Goal: Information Seeking & Learning: Learn about a topic

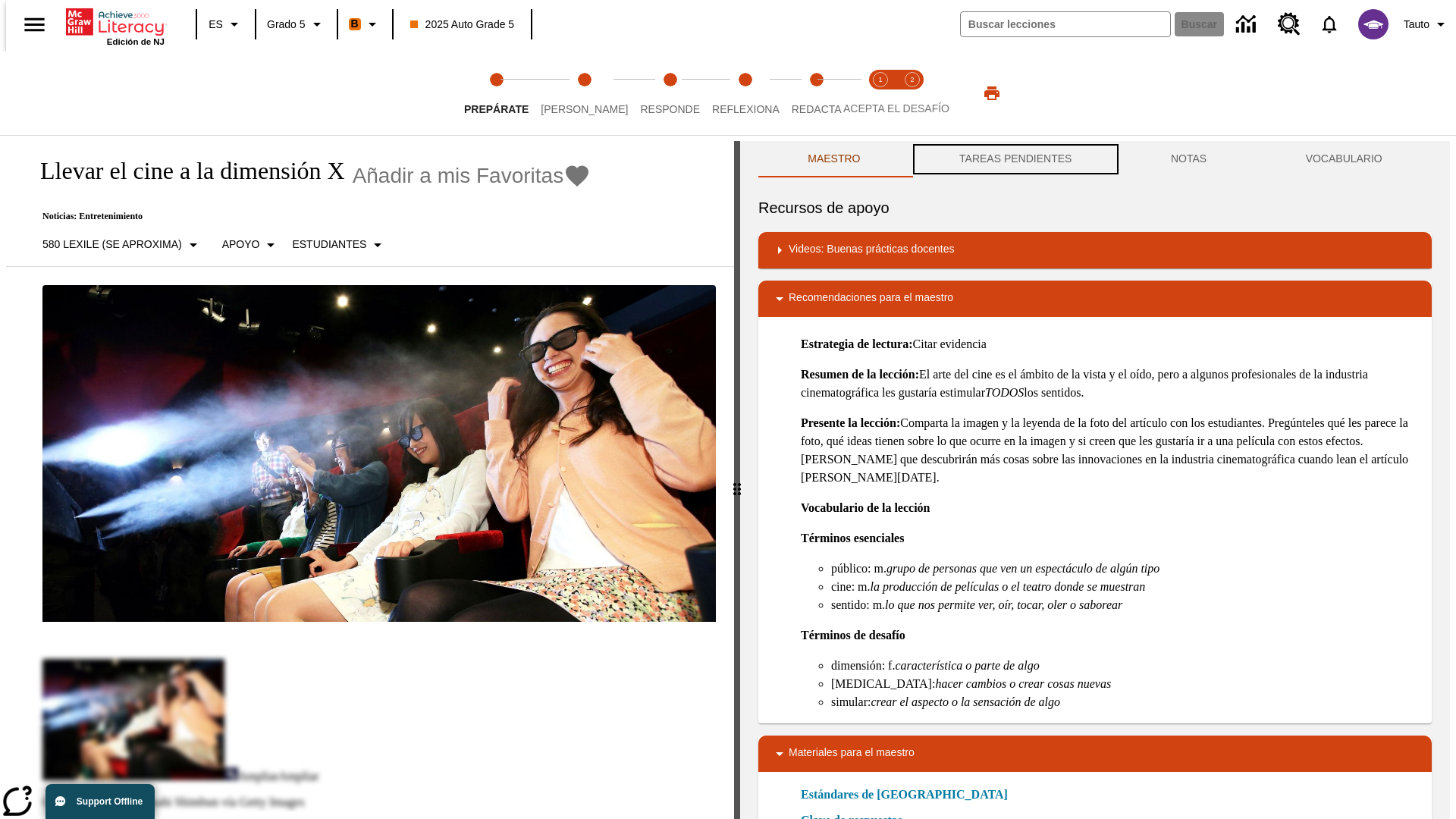
click at [1014, 159] on button "TAREAS PENDIENTES" at bounding box center [1016, 159] width 211 height 37
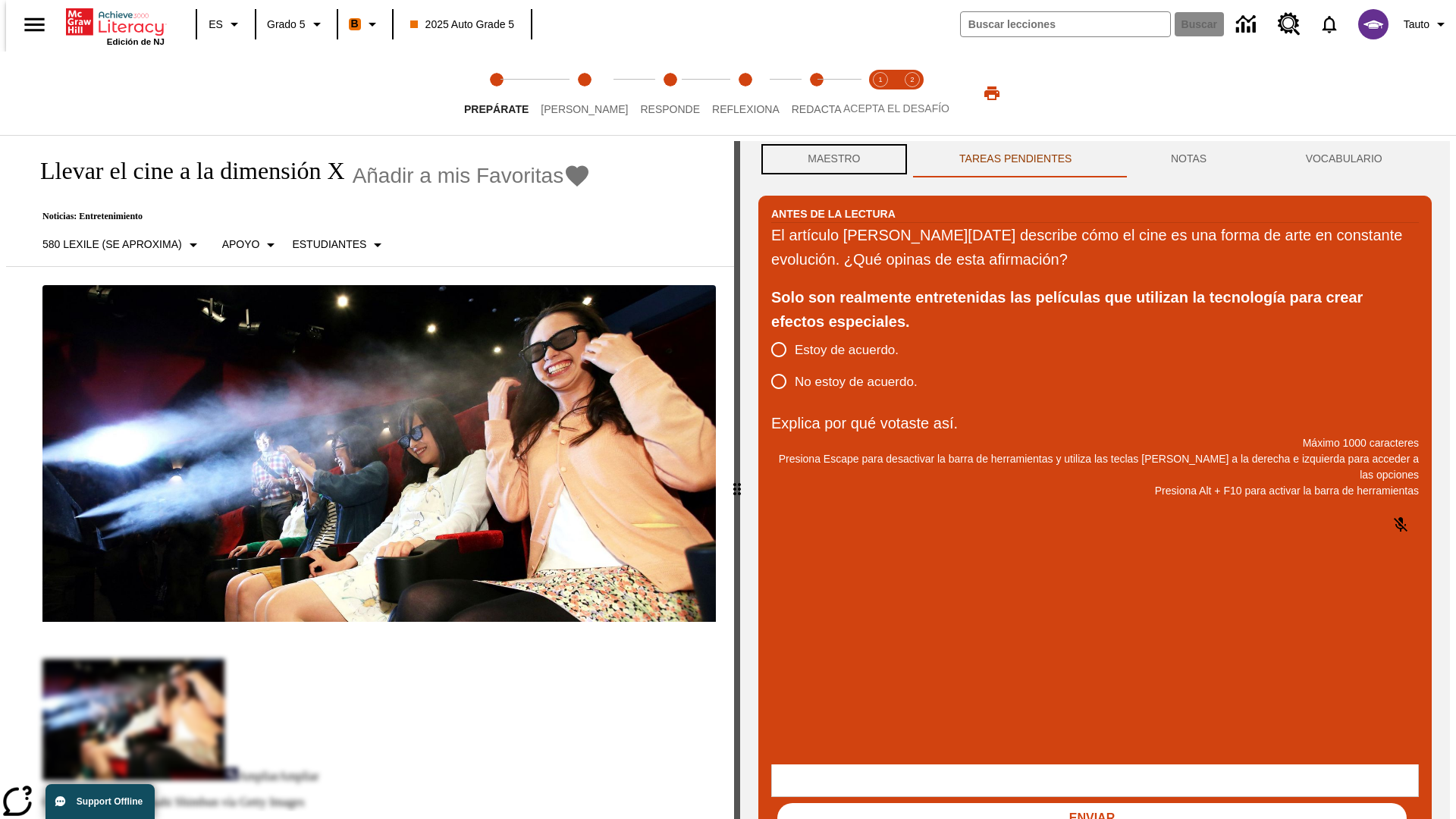
scroll to position [1, 0]
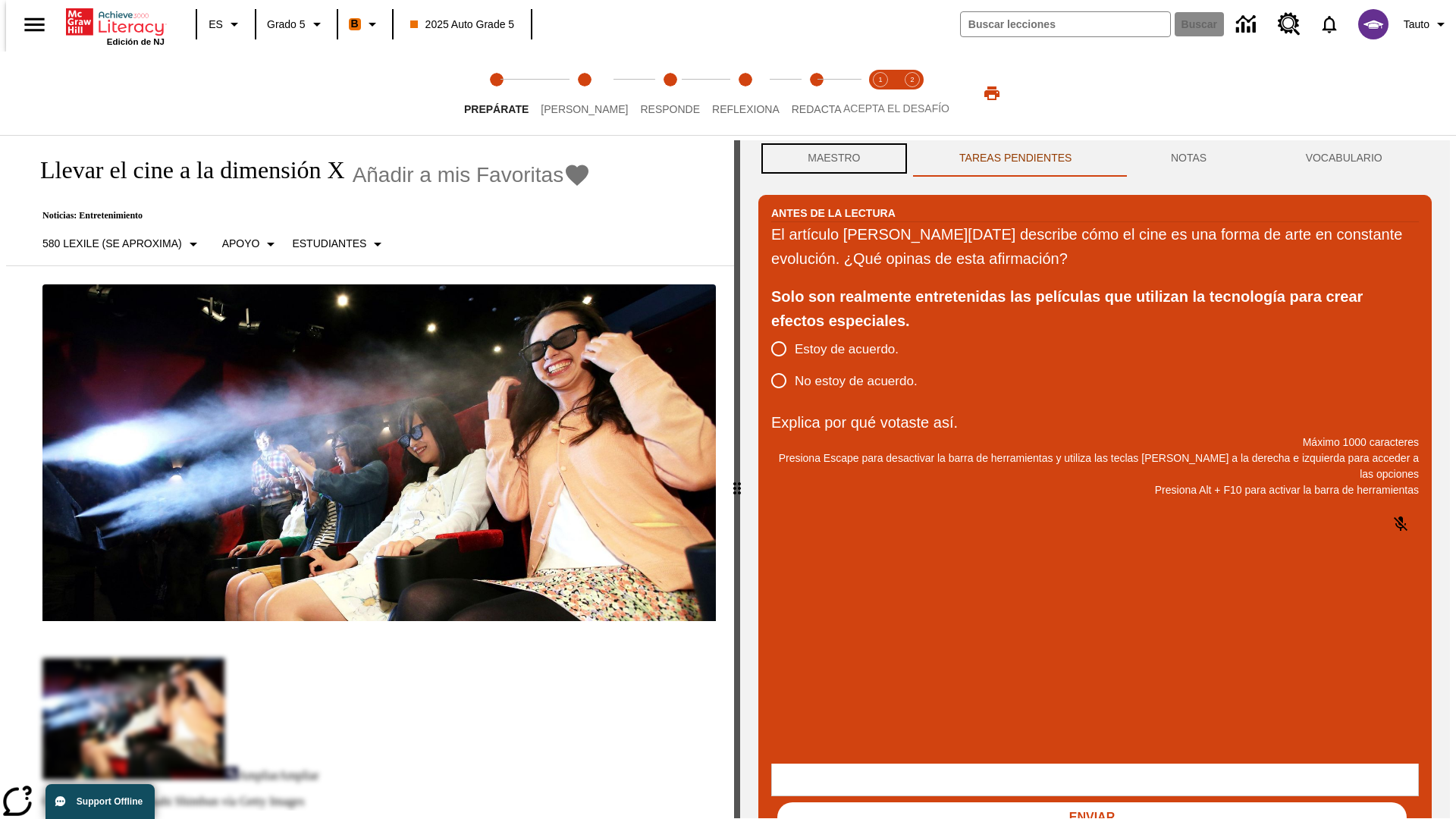
click at [830, 159] on button "Maestro" at bounding box center [835, 159] width 152 height 37
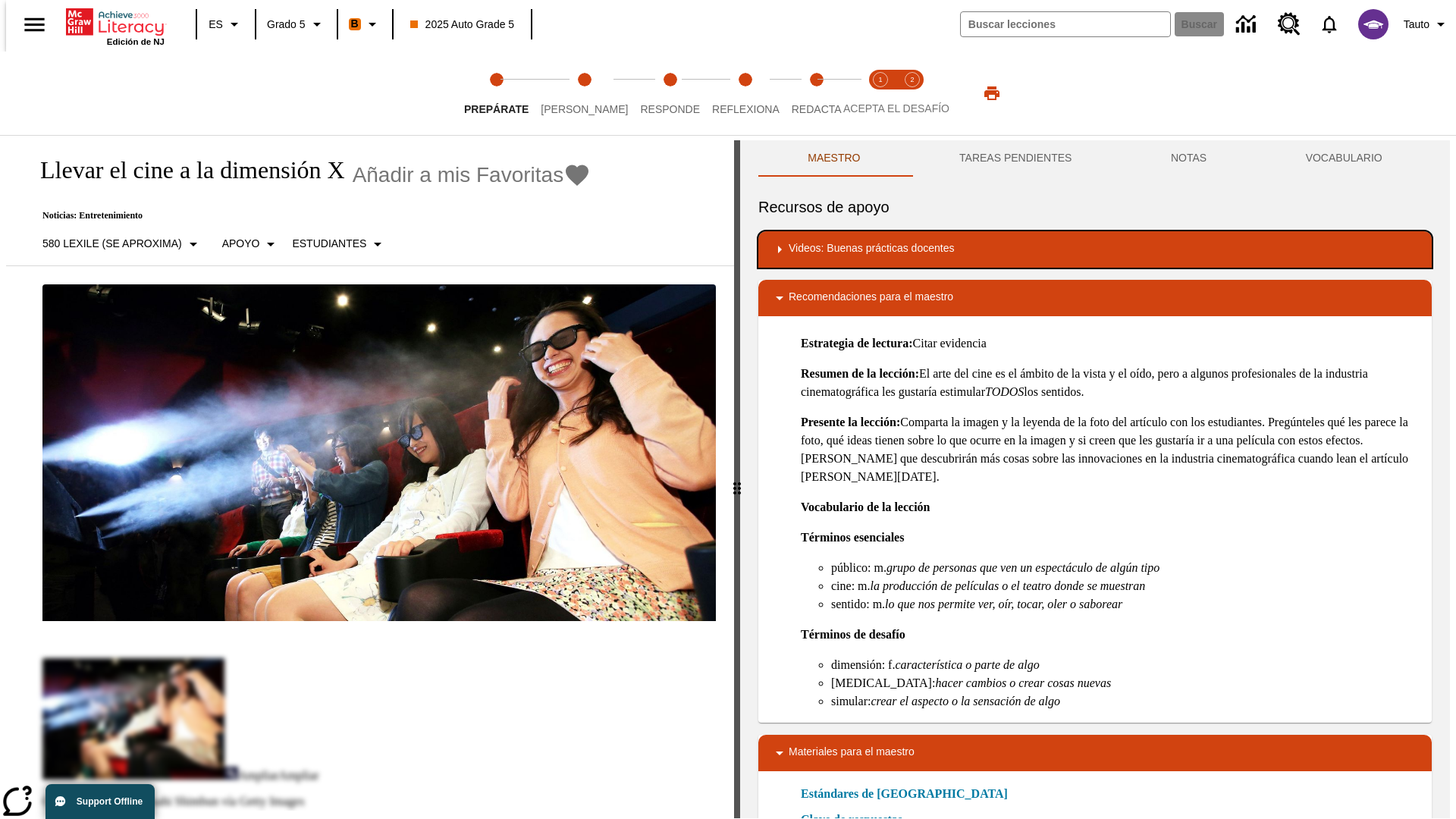
click at [1096, 250] on div "Videos: Buenas prácticas docentes" at bounding box center [1095, 250] width 649 height 18
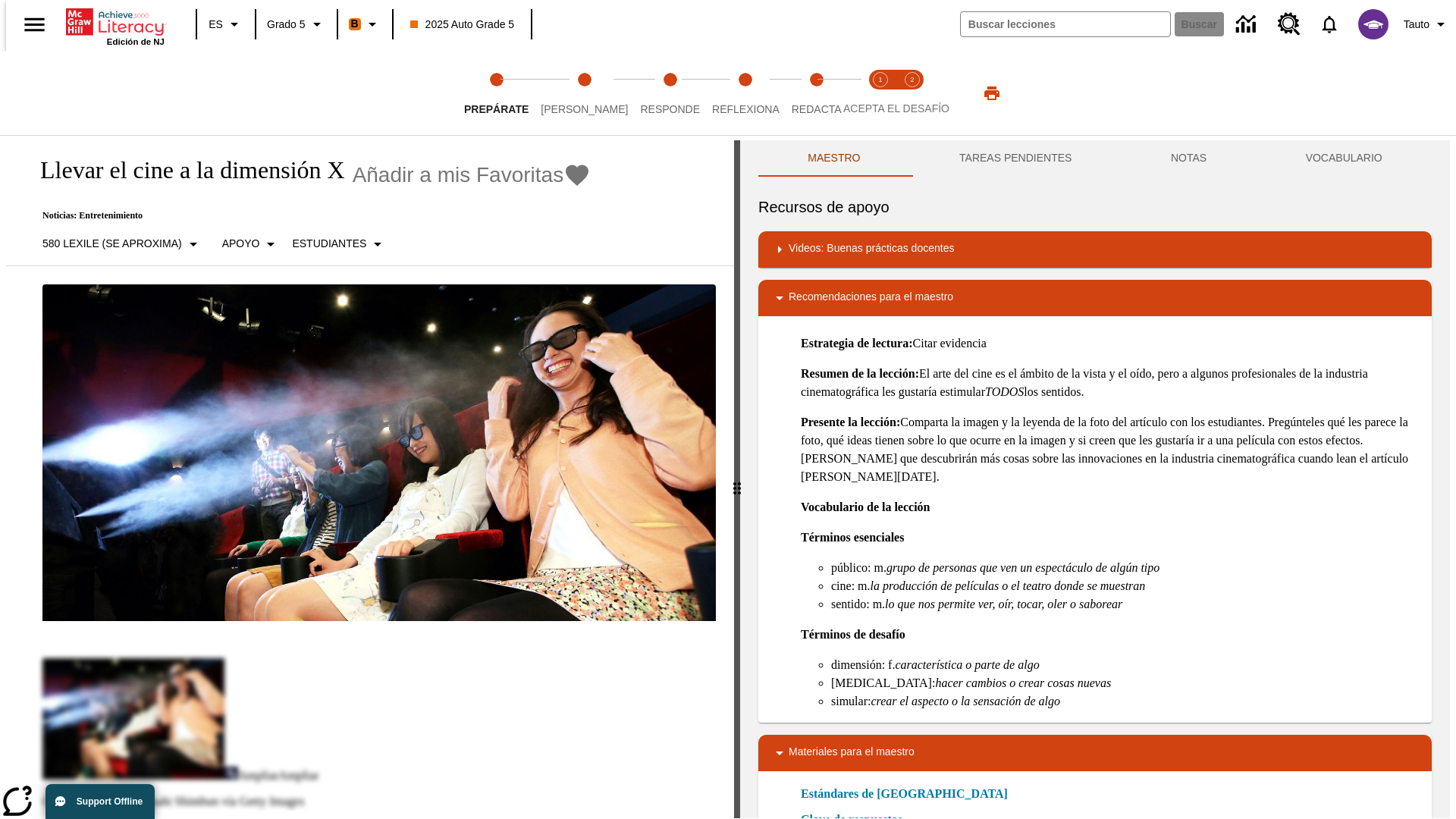
click at [839, 298] on img "Desarrollo del vocabulario académico" at bounding box center [844, 298] width 15 height 15
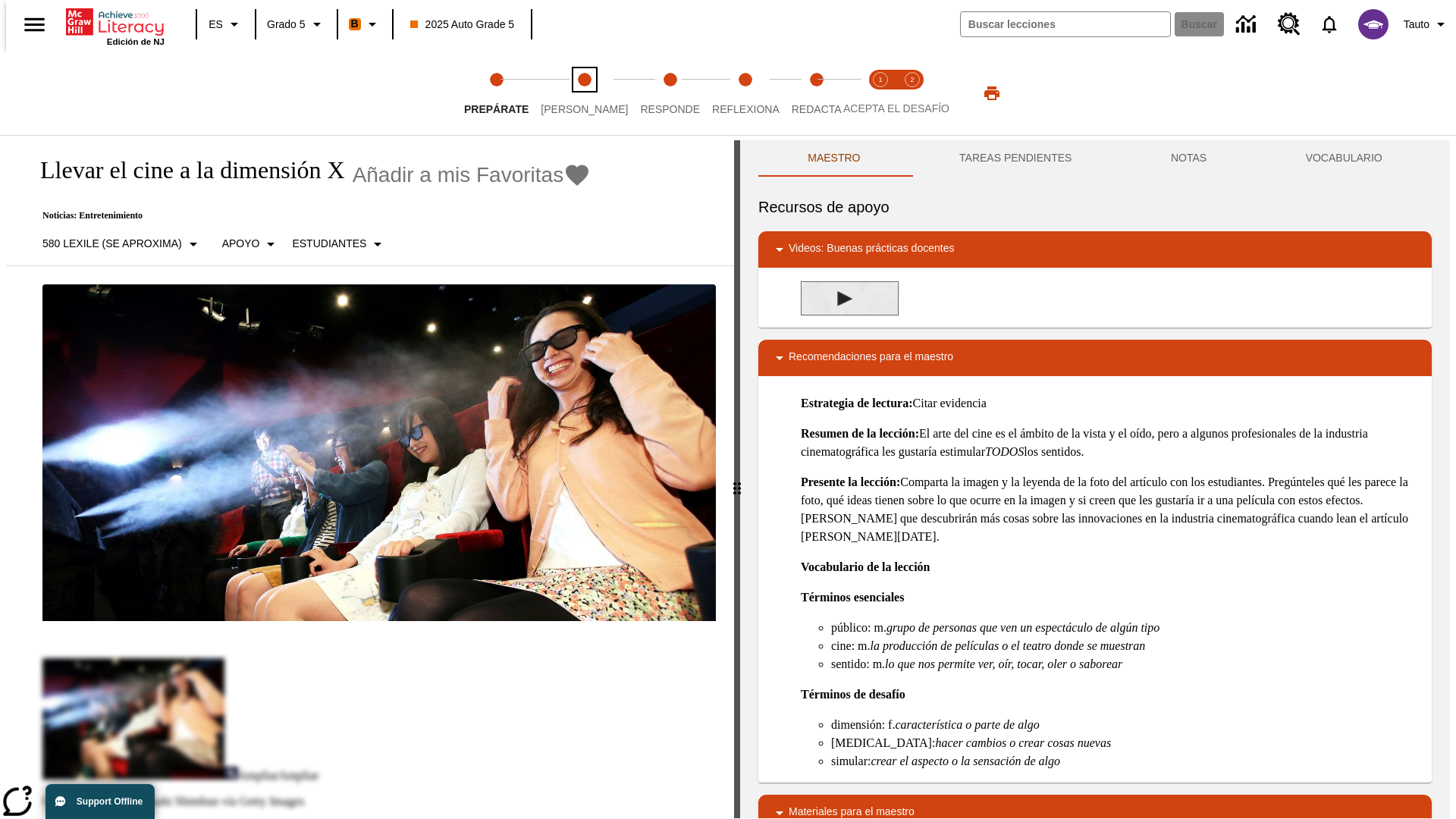
click at [572, 94] on span "Lee" at bounding box center [584, 103] width 87 height 28
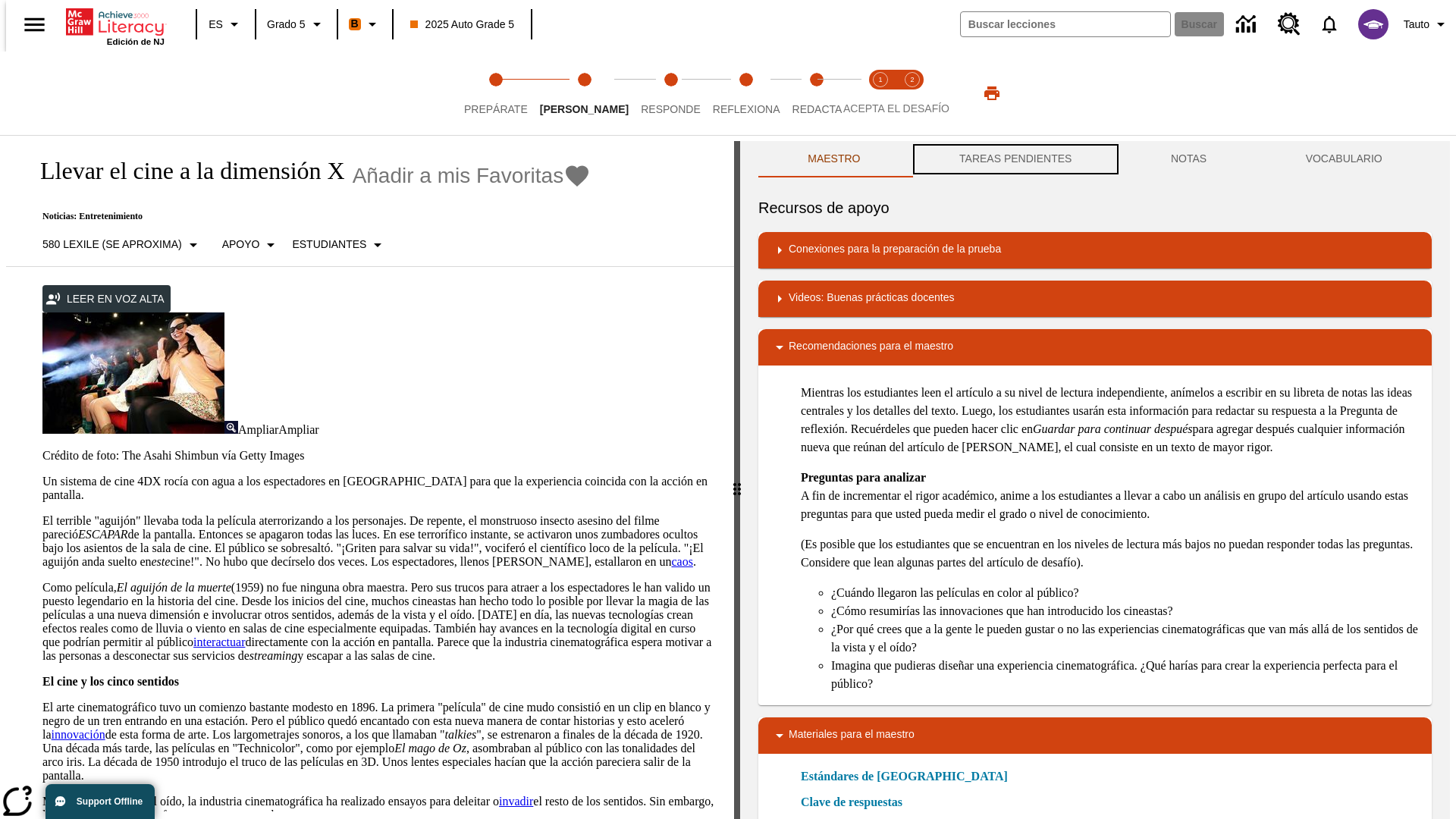
scroll to position [1, 0]
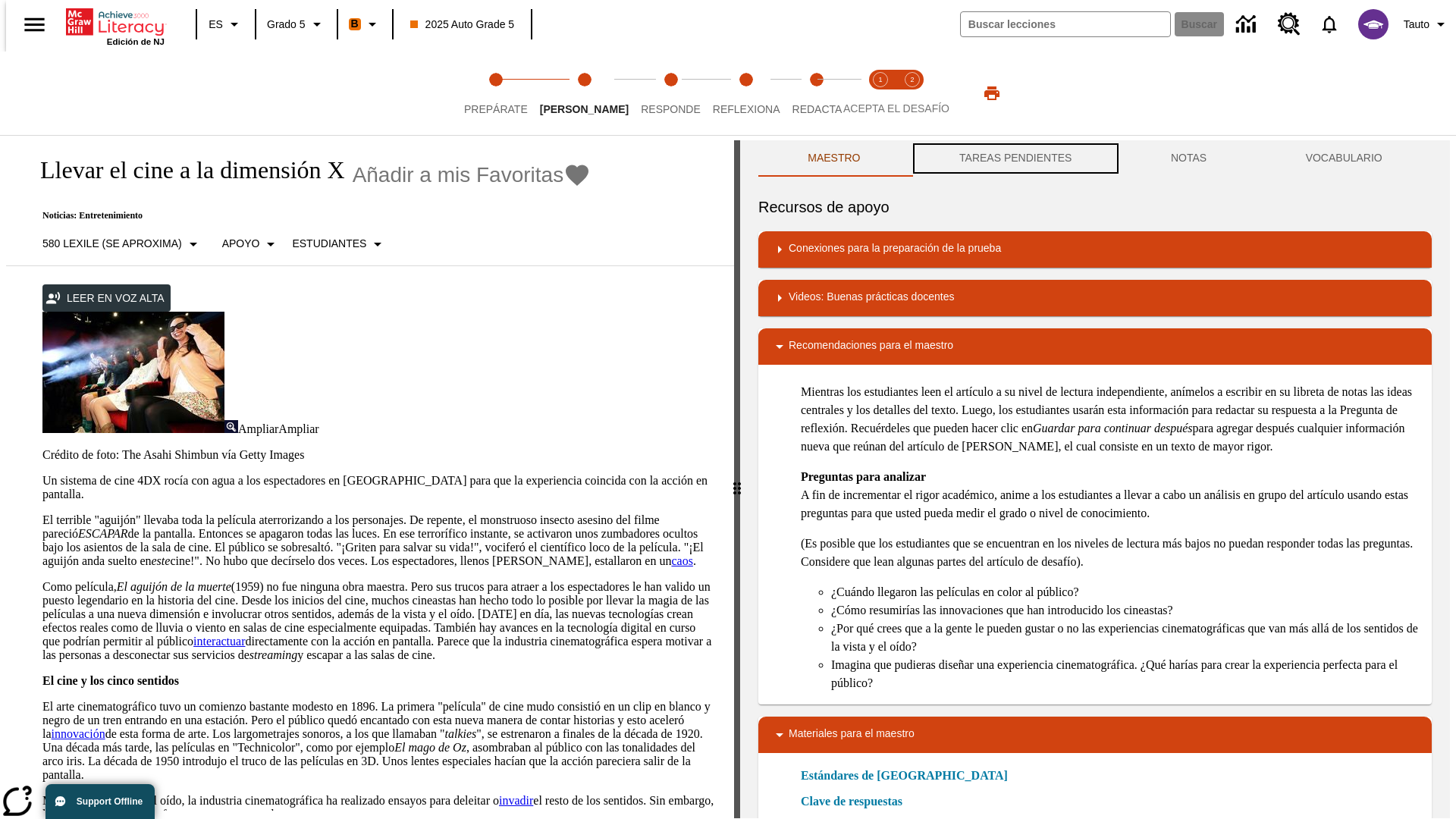
click at [1014, 159] on button "TAREAS PENDIENTES" at bounding box center [1016, 159] width 211 height 37
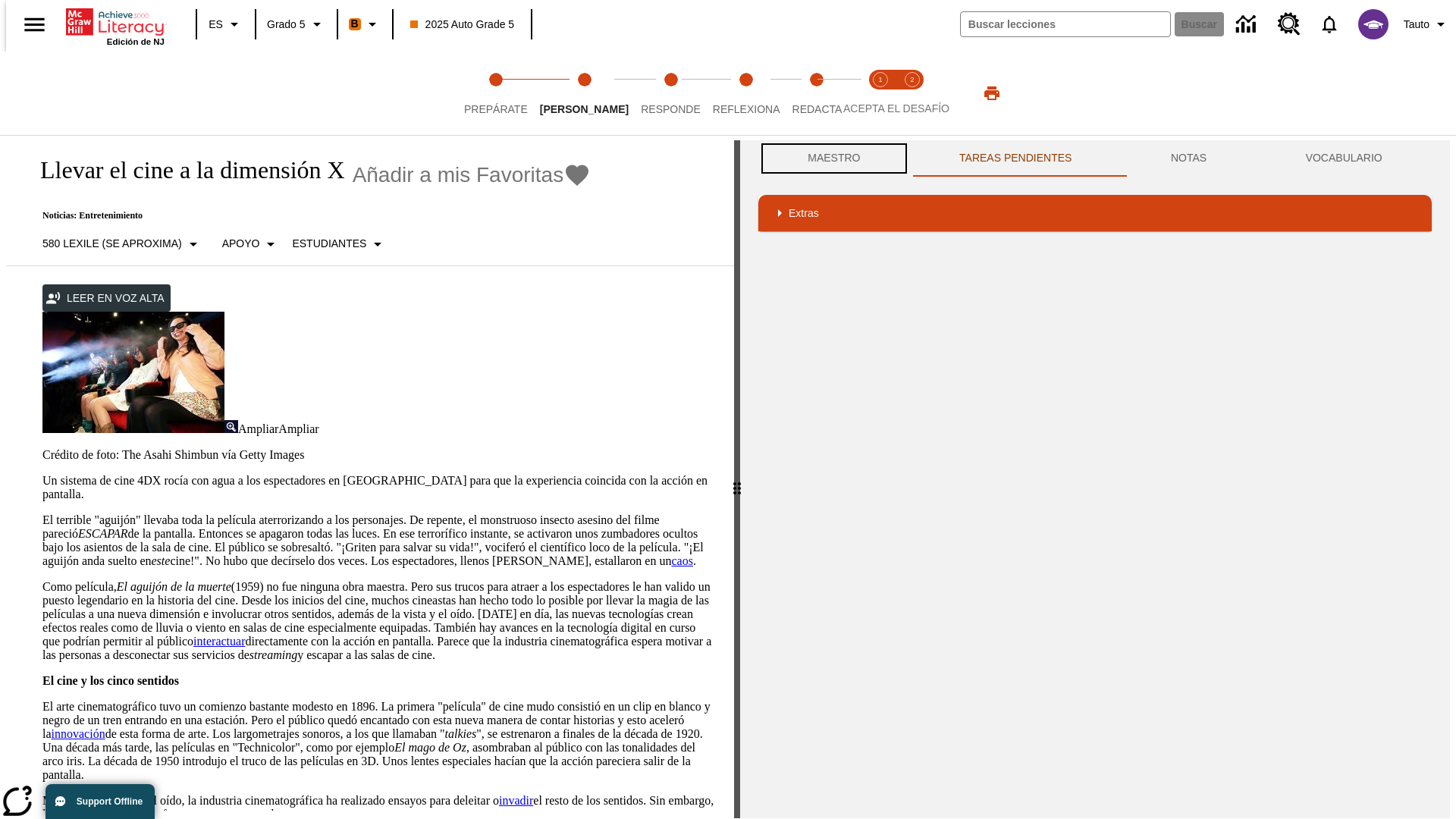
click at [830, 159] on button "Maestro" at bounding box center [835, 159] width 152 height 37
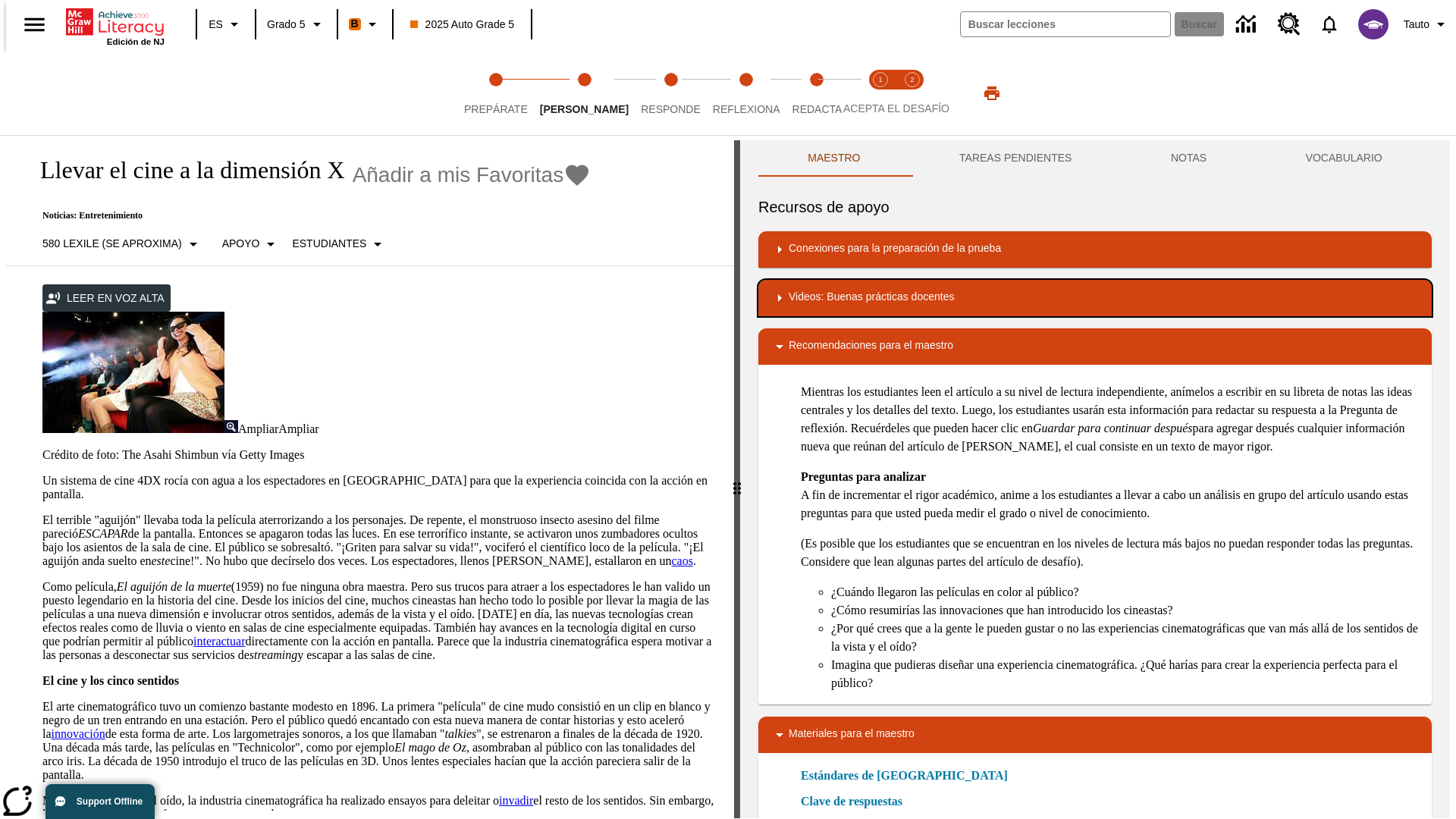
click at [1096, 298] on div "Videos: Buenas prácticas docentes" at bounding box center [1095, 298] width 649 height 18
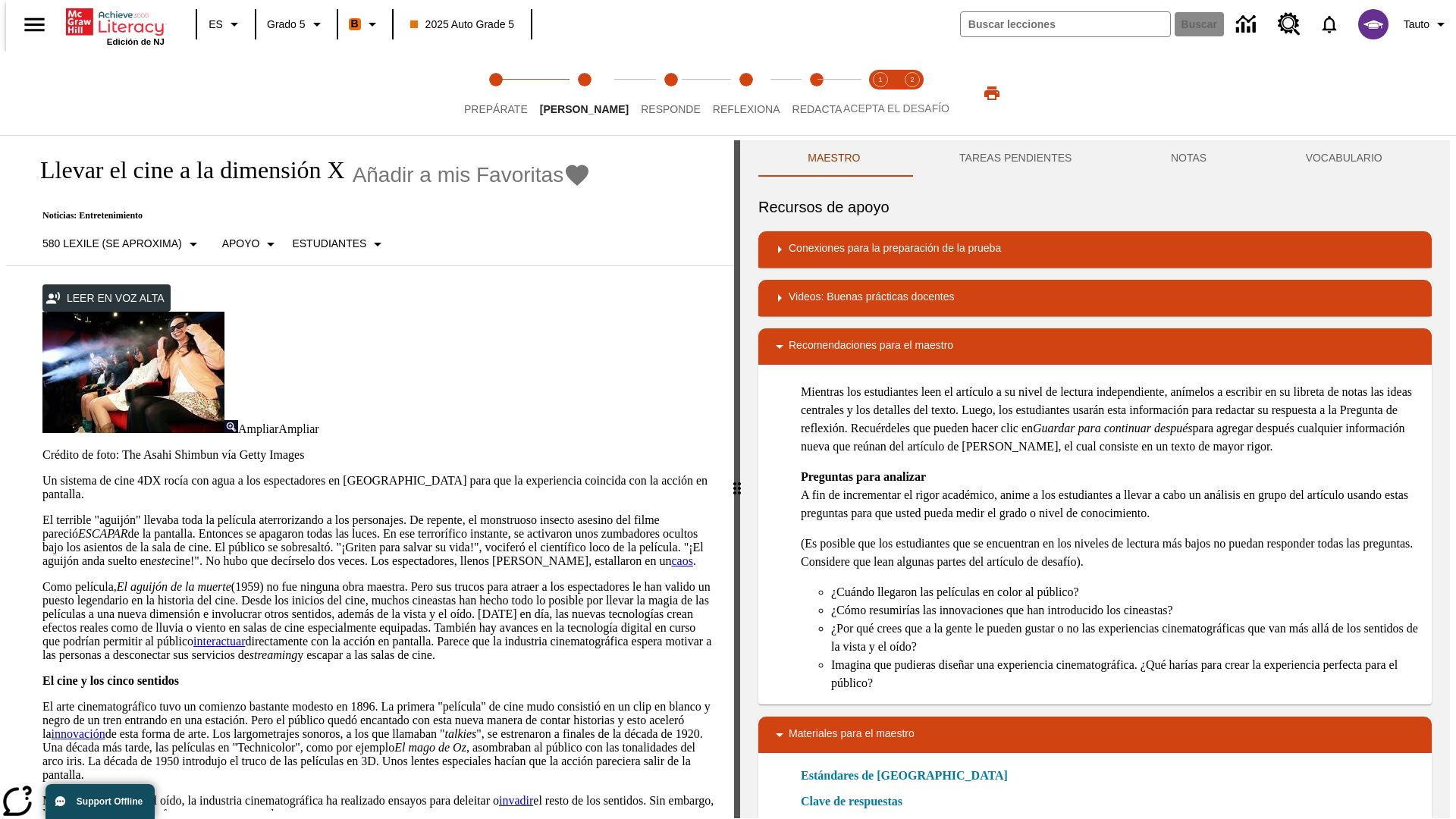
click at [839, 346] on img "Summarization" at bounding box center [844, 347] width 15 height 15
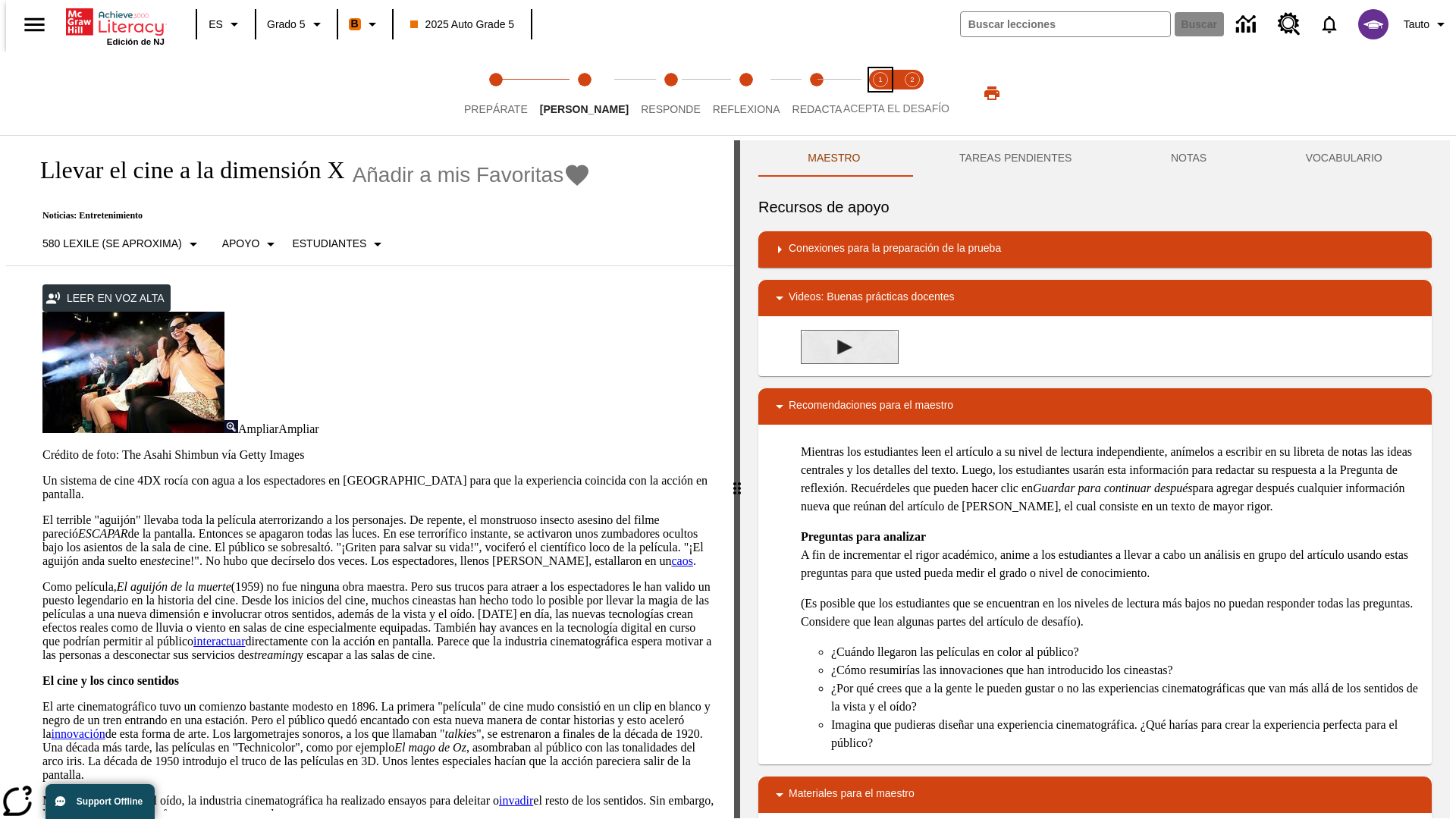
click at [881, 94] on span "Acepta el desafío lee step 1 of 2" at bounding box center [881, 103] width 20 height 28
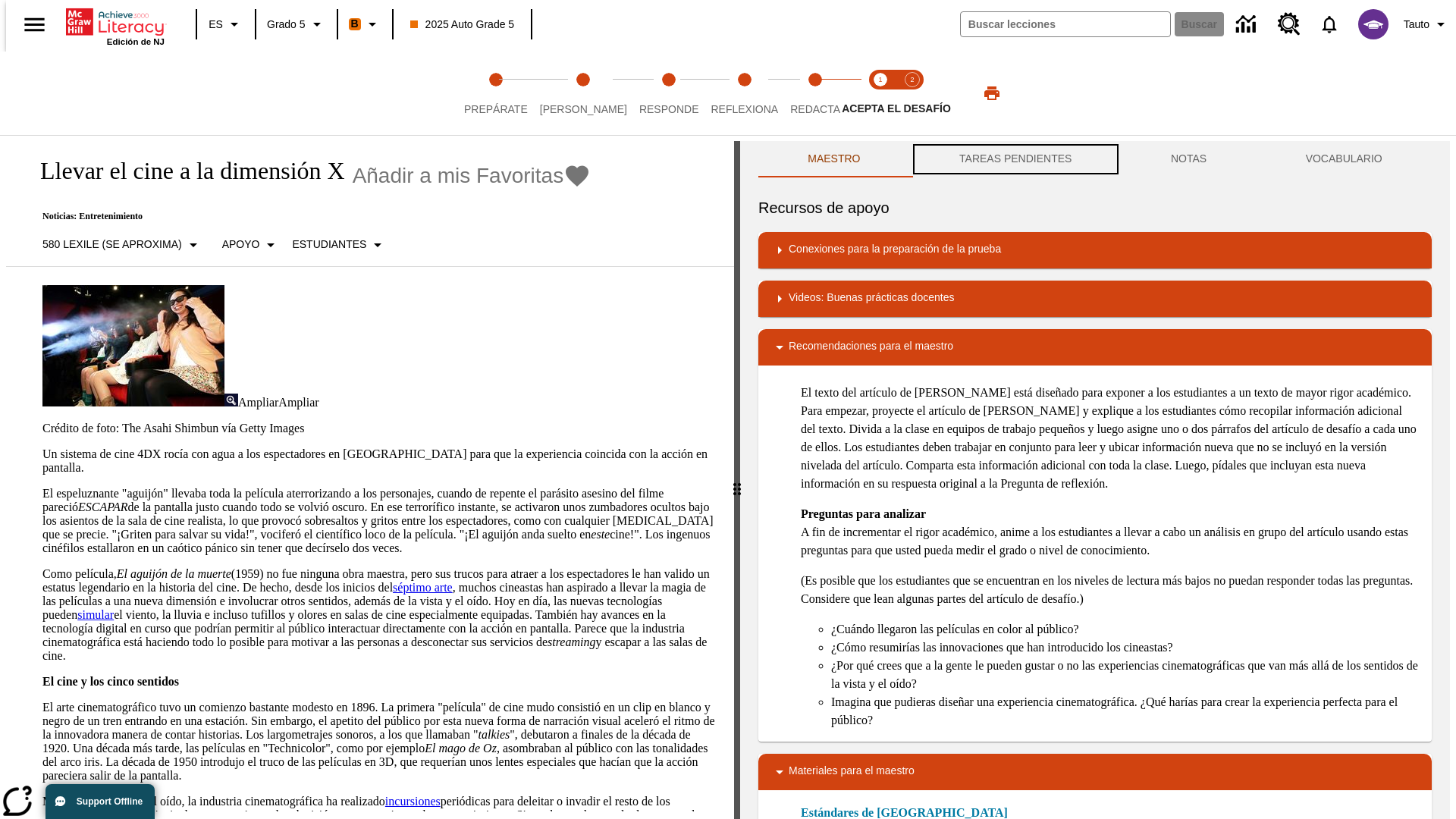
scroll to position [1, 0]
